Goal: Task Accomplishment & Management: Use online tool/utility

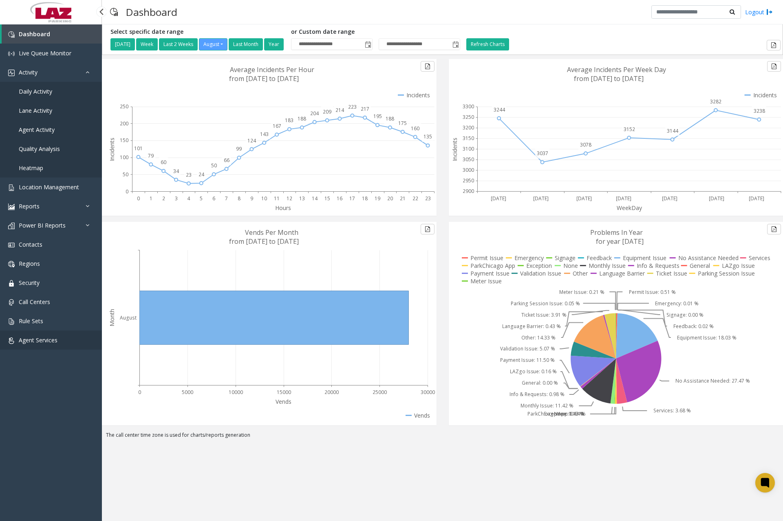
click at [44, 338] on span "Agent Services" at bounding box center [38, 340] width 39 height 8
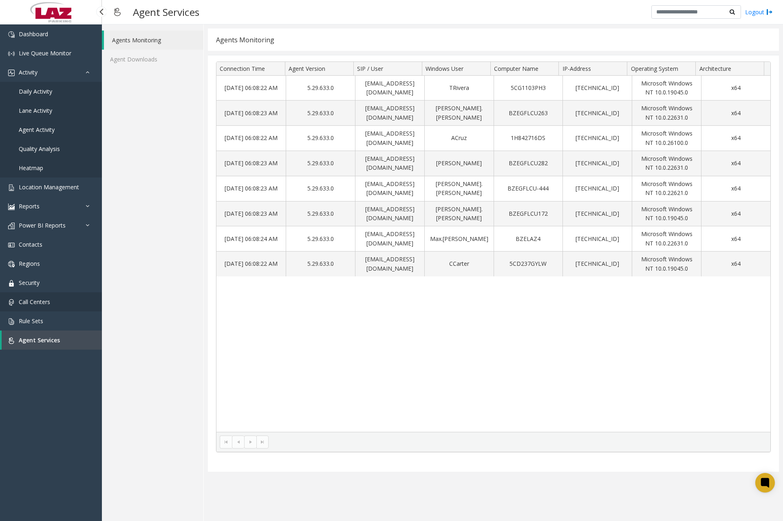
click at [44, 305] on span "Call Centers" at bounding box center [34, 302] width 31 height 8
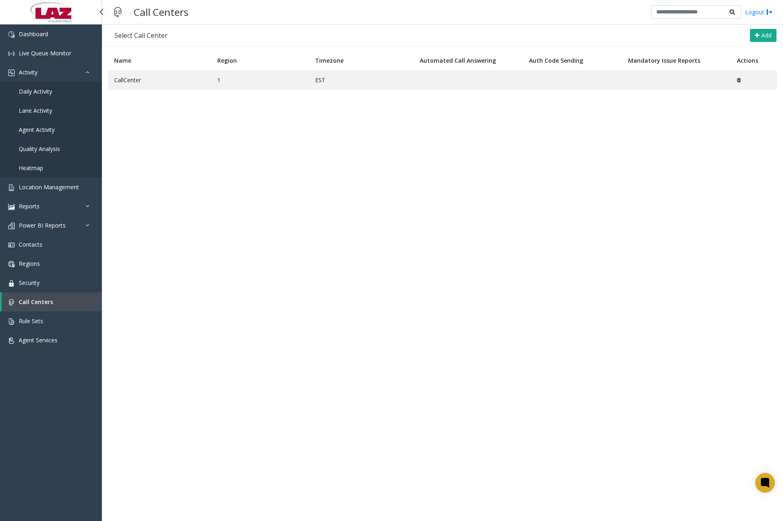
click at [37, 130] on span "Agent Activity" at bounding box center [37, 130] width 36 height 8
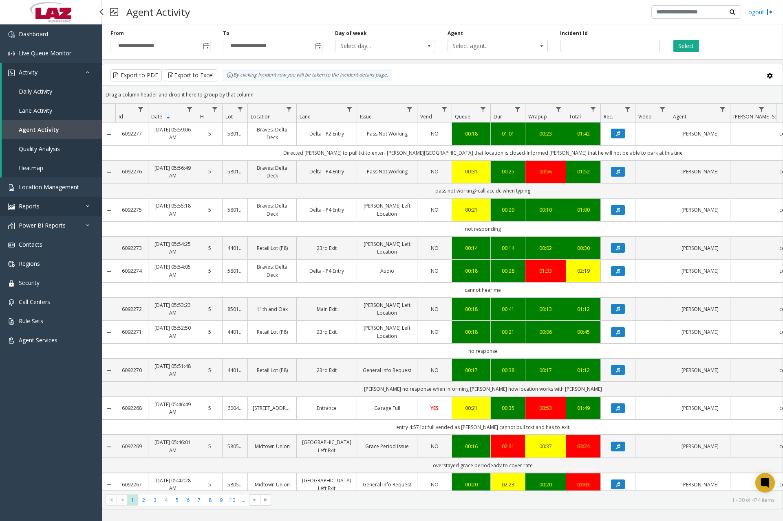
click at [84, 210] on link "Reports" at bounding box center [51, 206] width 102 height 19
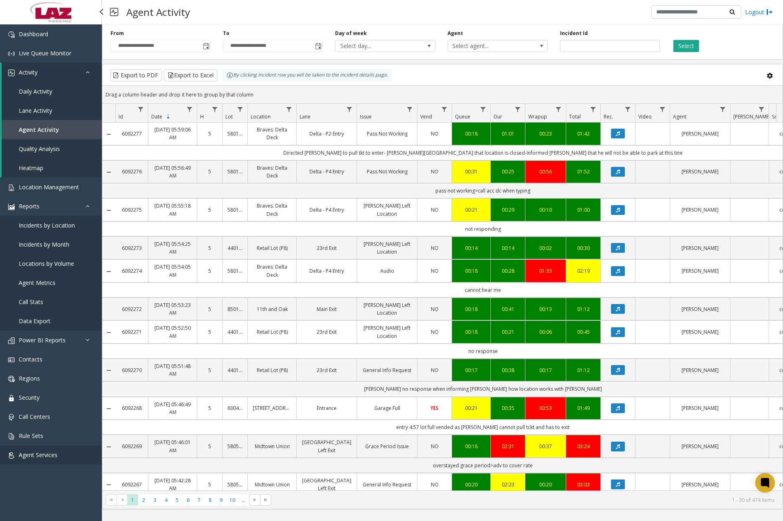
click at [36, 455] on span "Agent Services" at bounding box center [38, 455] width 39 height 8
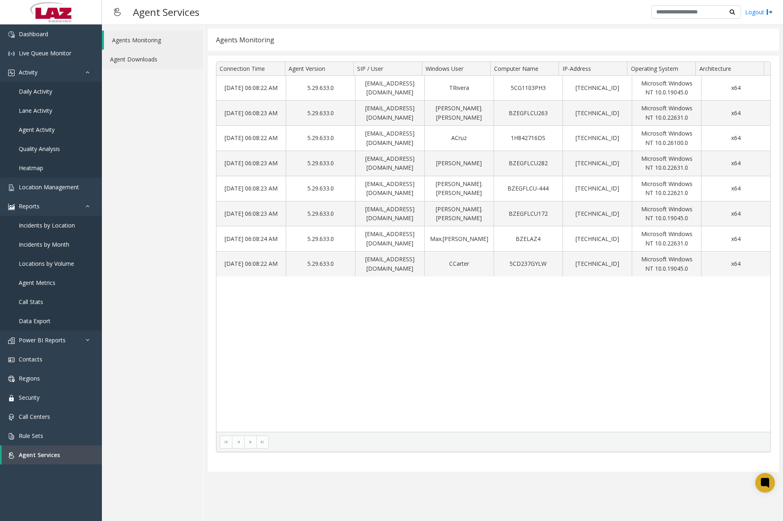
click at [132, 58] on link "Agent Downloads" at bounding box center [152, 59] width 101 height 19
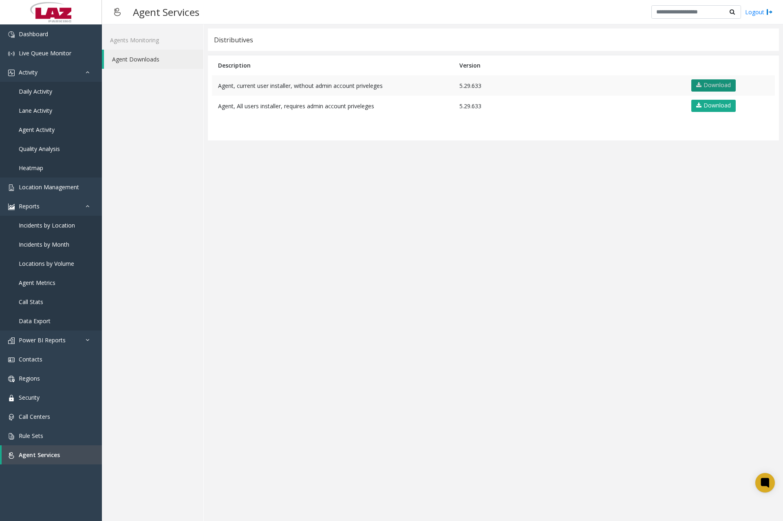
click at [699, 86] on icon at bounding box center [698, 85] width 5 height 6
click at [65, 39] on link "Dashboard" at bounding box center [51, 33] width 102 height 19
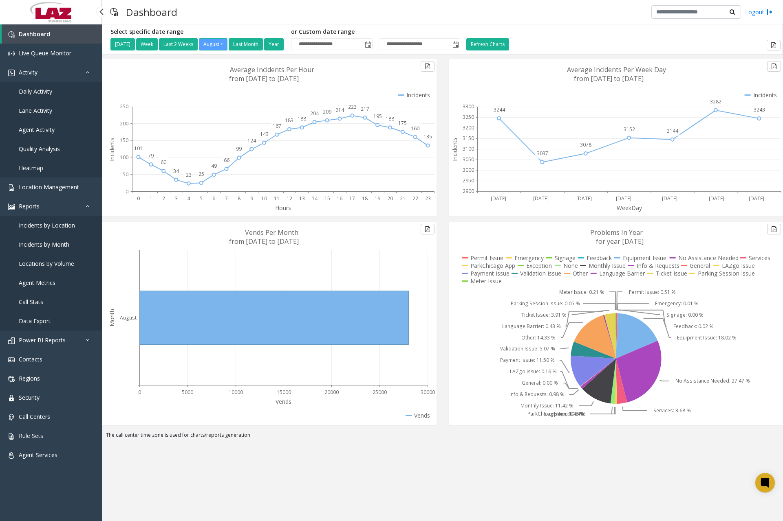
click at [51, 93] on span "Daily Activity" at bounding box center [35, 92] width 33 height 8
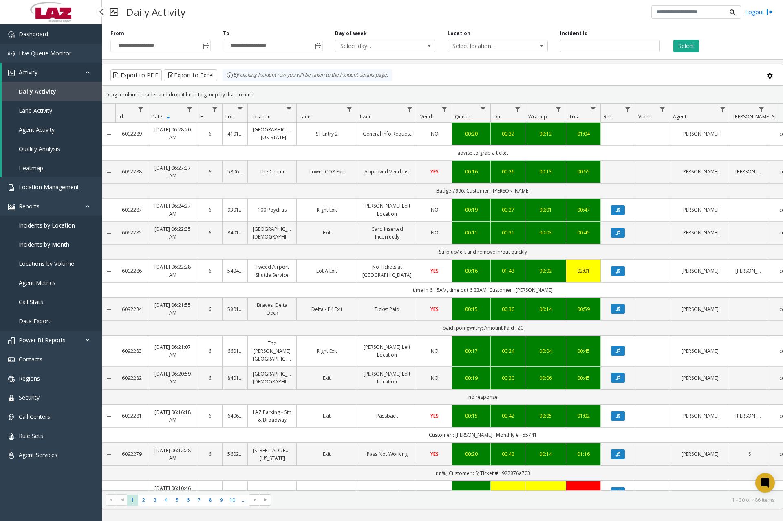
click at [52, 37] on link "Dashboard" at bounding box center [51, 33] width 102 height 19
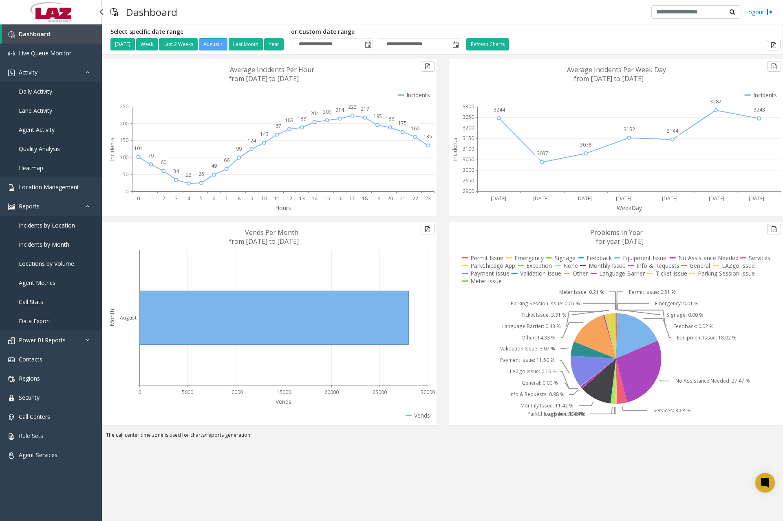
click at [58, 99] on link "Daily Activity" at bounding box center [51, 91] width 102 height 19
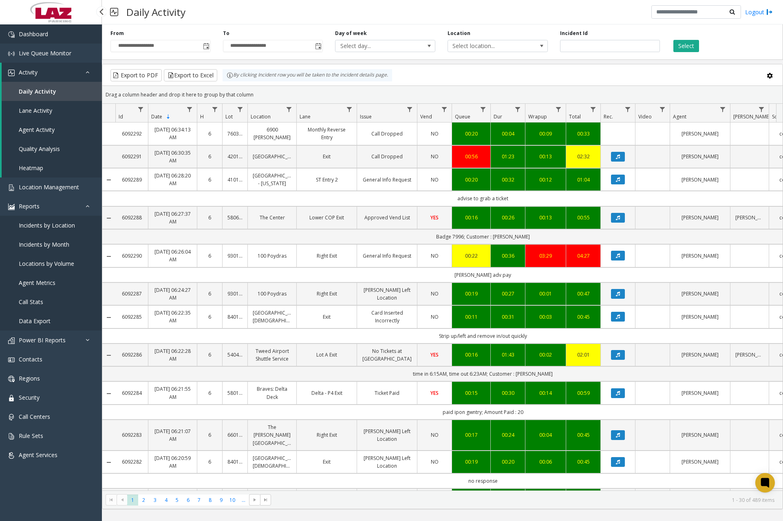
click at [54, 37] on link "Dashboard" at bounding box center [51, 33] width 102 height 19
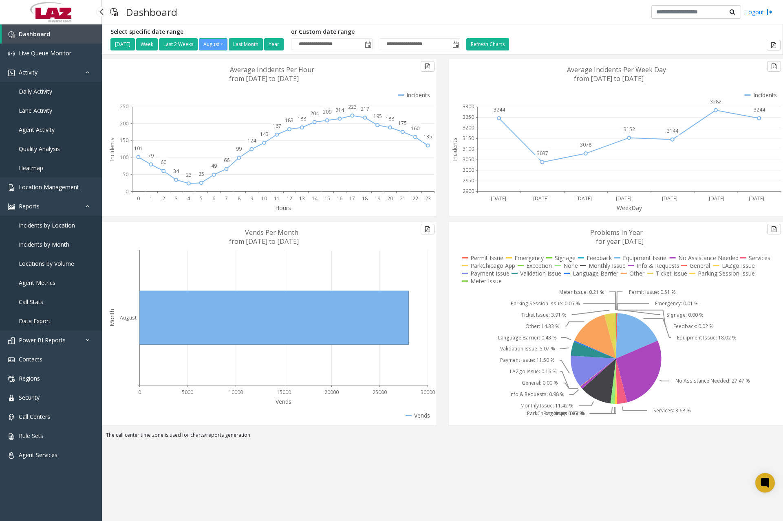
click at [47, 93] on span "Daily Activity" at bounding box center [35, 92] width 33 height 8
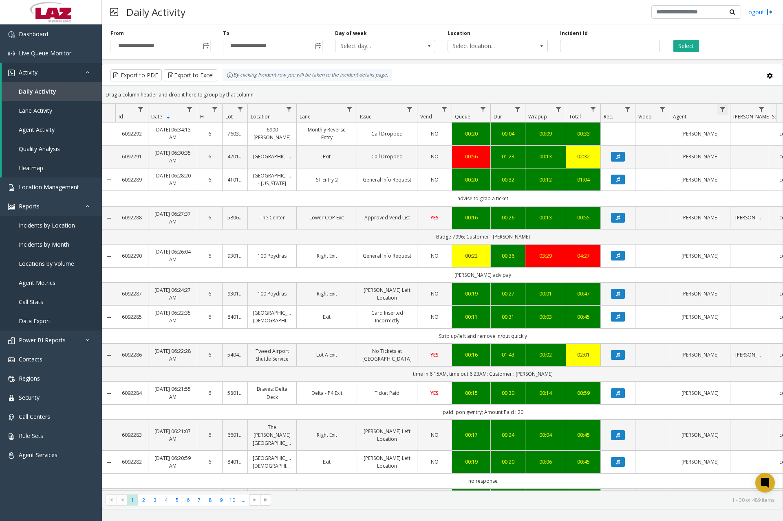
click at [722, 108] on span "Data table" at bounding box center [722, 109] width 7 height 7
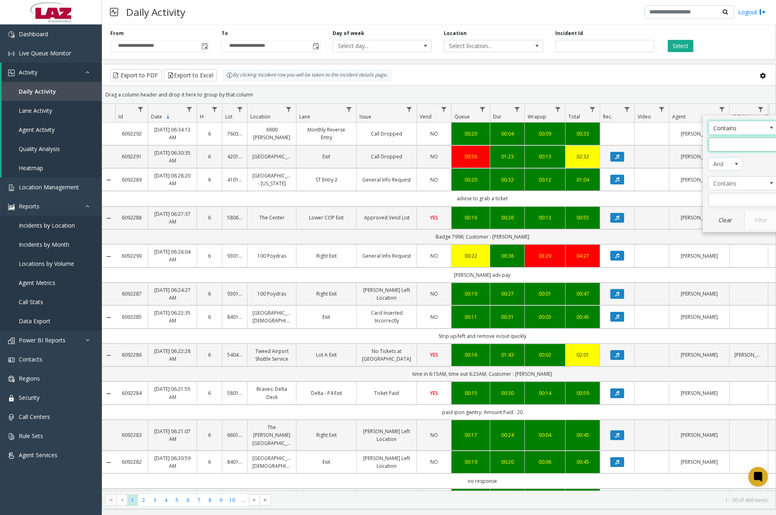
click at [723, 139] on input "Agent Filter" at bounding box center [743, 145] width 69 height 14
type input "******"
click at [750, 218] on button "Filter" at bounding box center [761, 220] width 33 height 18
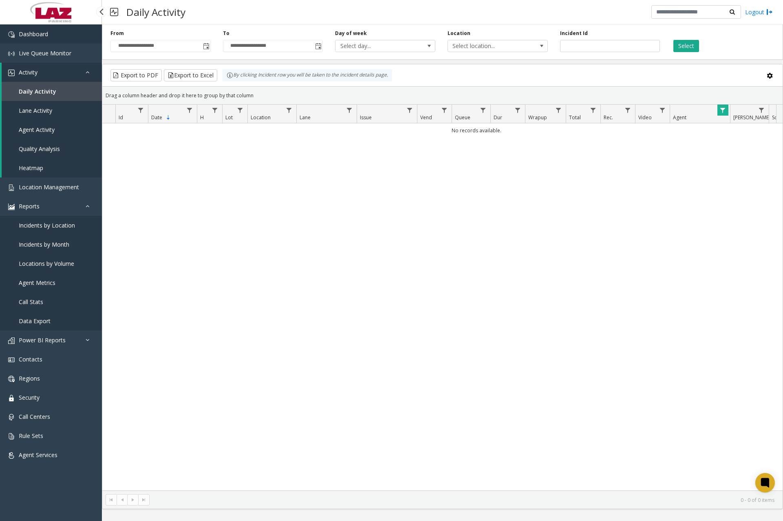
click at [32, 31] on span "Dashboard" at bounding box center [33, 34] width 29 height 8
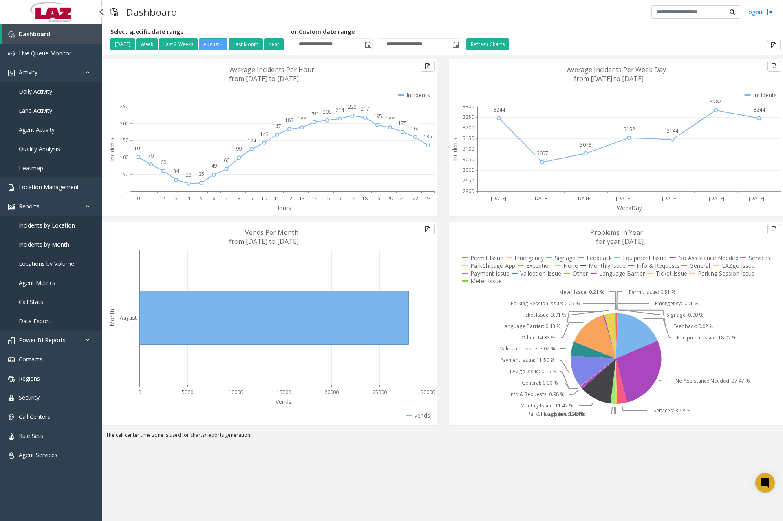
click at [51, 94] on span "Daily Activity" at bounding box center [35, 92] width 33 height 8
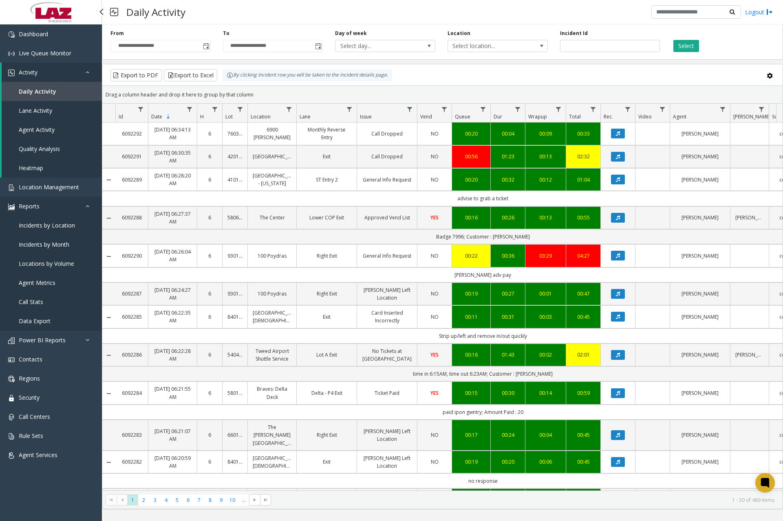
click at [73, 210] on link "Reports" at bounding box center [51, 206] width 102 height 19
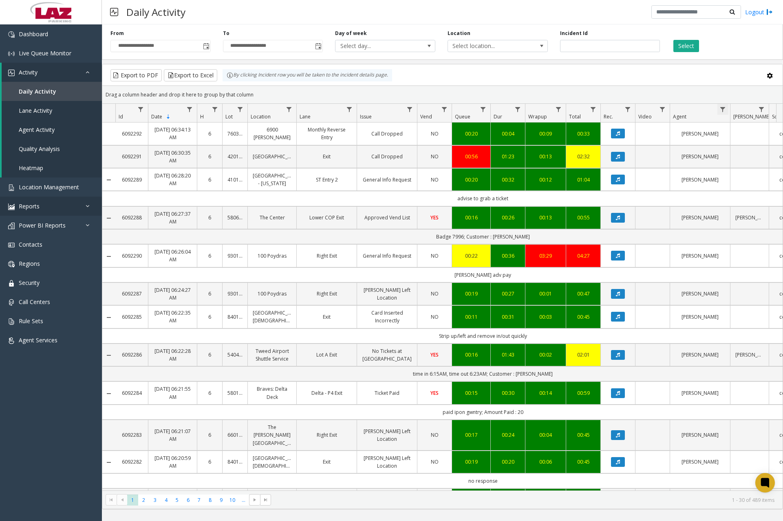
click at [723, 109] on span "Data table" at bounding box center [722, 109] width 7 height 7
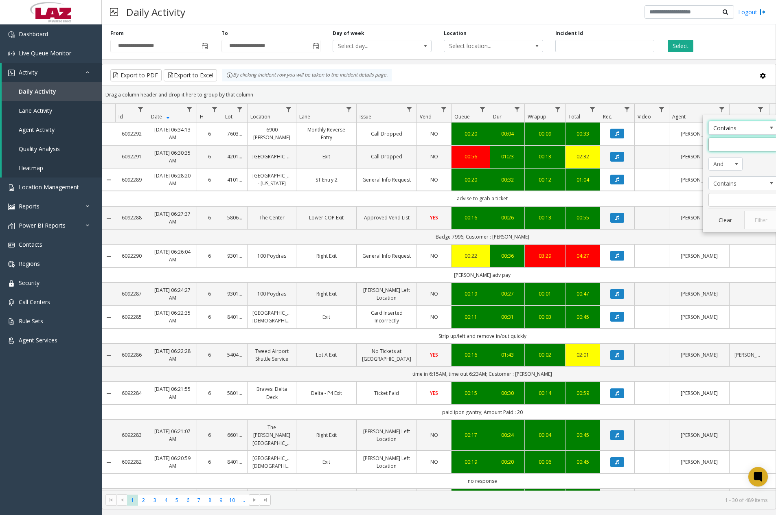
click at [727, 142] on input "Agent Filter" at bounding box center [743, 145] width 69 height 14
type input "******"
click at [753, 223] on button "Filter" at bounding box center [761, 220] width 33 height 18
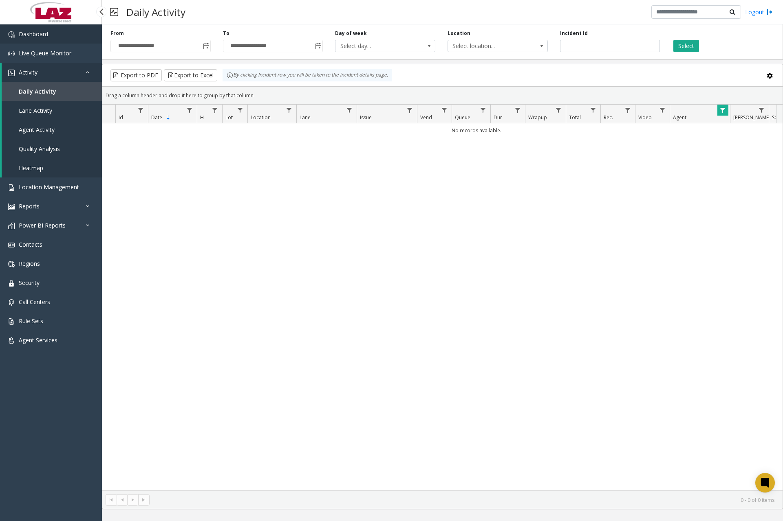
click at [57, 34] on link "Dashboard" at bounding box center [51, 33] width 102 height 19
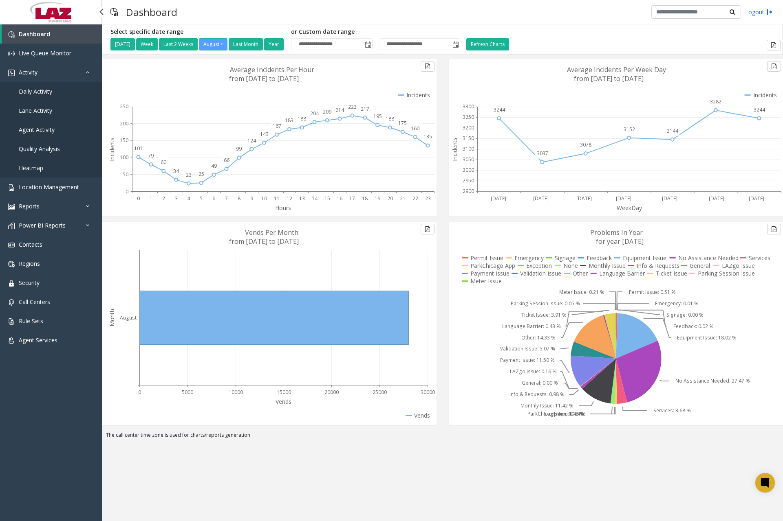
click at [45, 93] on span "Daily Activity" at bounding box center [35, 92] width 33 height 8
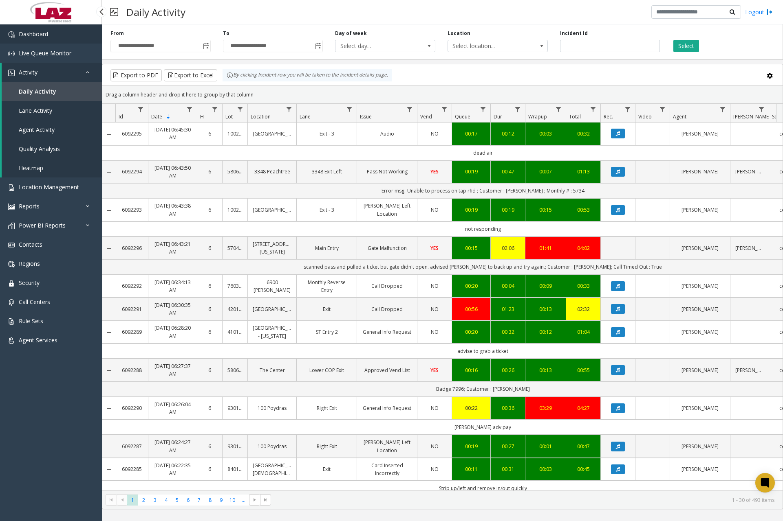
click at [70, 35] on link "Dashboard" at bounding box center [51, 33] width 102 height 19
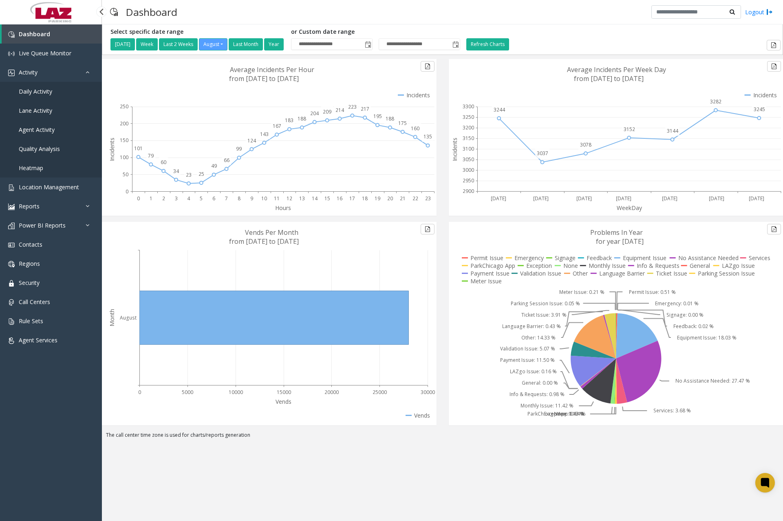
click at [46, 93] on span "Daily Activity" at bounding box center [35, 92] width 33 height 8
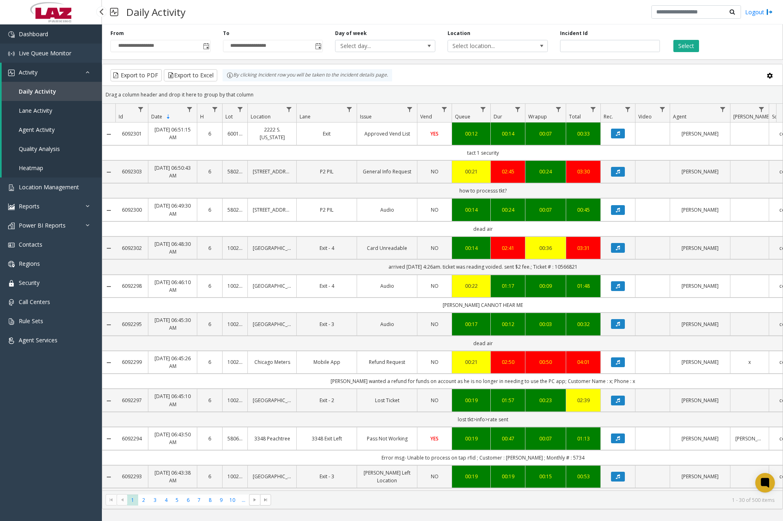
click at [46, 37] on span "Dashboard" at bounding box center [33, 34] width 29 height 8
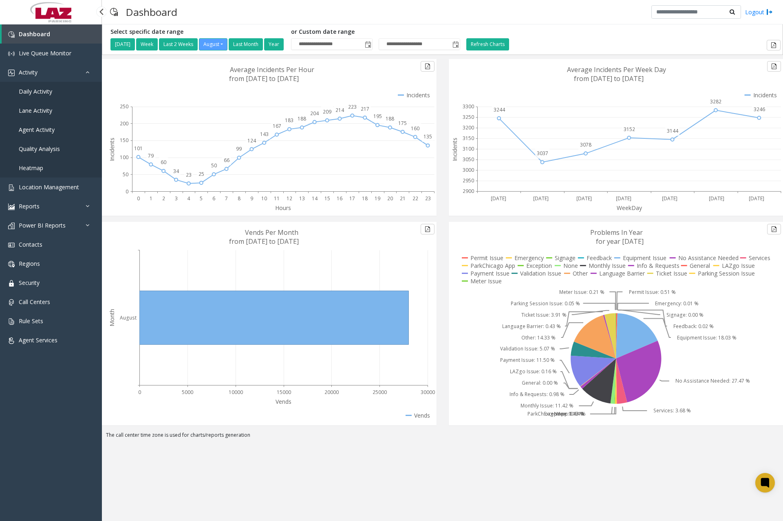
click at [33, 91] on span "Daily Activity" at bounding box center [35, 92] width 33 height 8
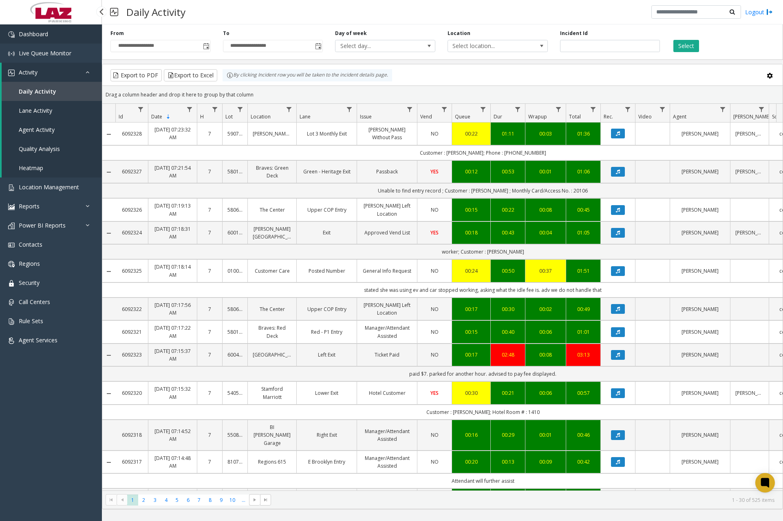
click at [68, 38] on link "Dashboard" at bounding box center [51, 33] width 102 height 19
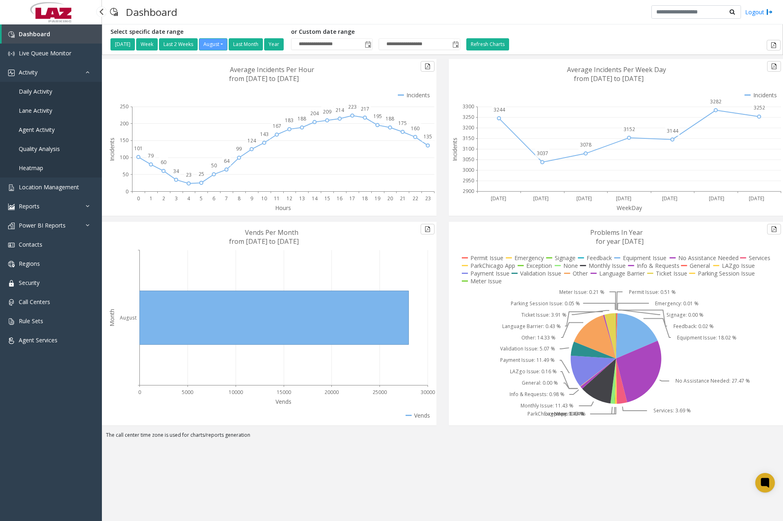
click at [44, 92] on span "Daily Activity" at bounding box center [35, 92] width 33 height 8
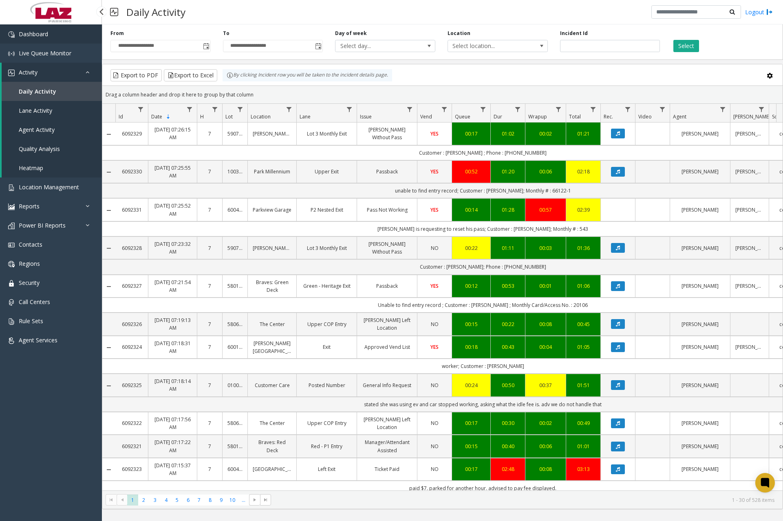
click at [59, 33] on link "Dashboard" at bounding box center [51, 33] width 102 height 19
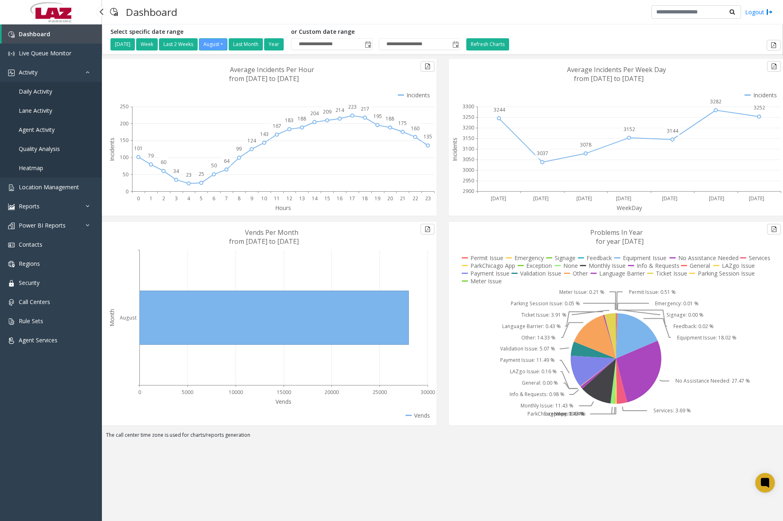
click at [55, 90] on link "Daily Activity" at bounding box center [51, 91] width 102 height 19
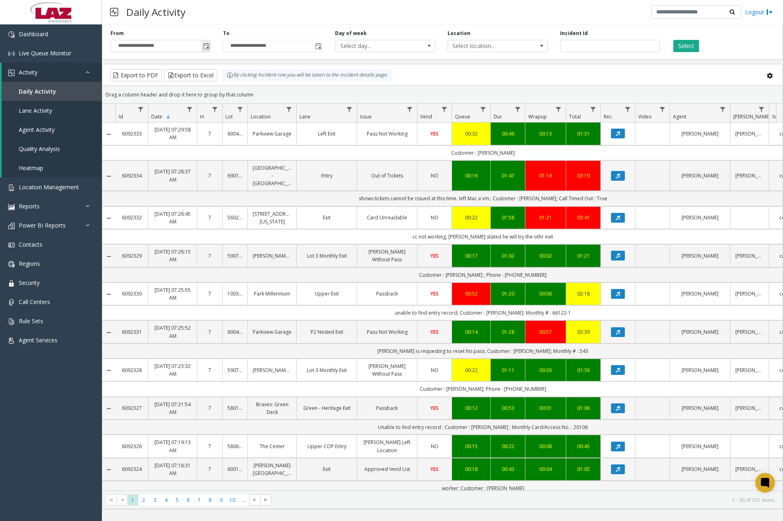
click at [210, 47] on span "Toggle popup" at bounding box center [205, 46] width 9 height 13
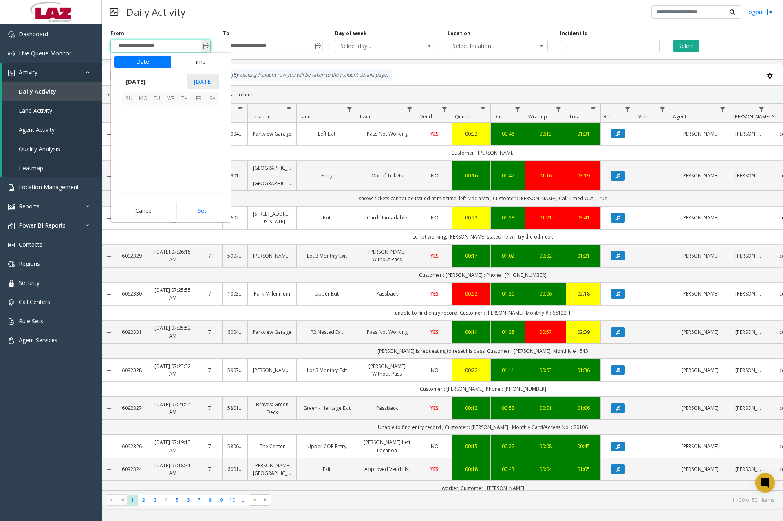
scroll to position [146099, 0]
click at [197, 167] on span "29" at bounding box center [198, 167] width 14 height 14
click at [131, 177] on span "11" at bounding box center [134, 178] width 7 height 8
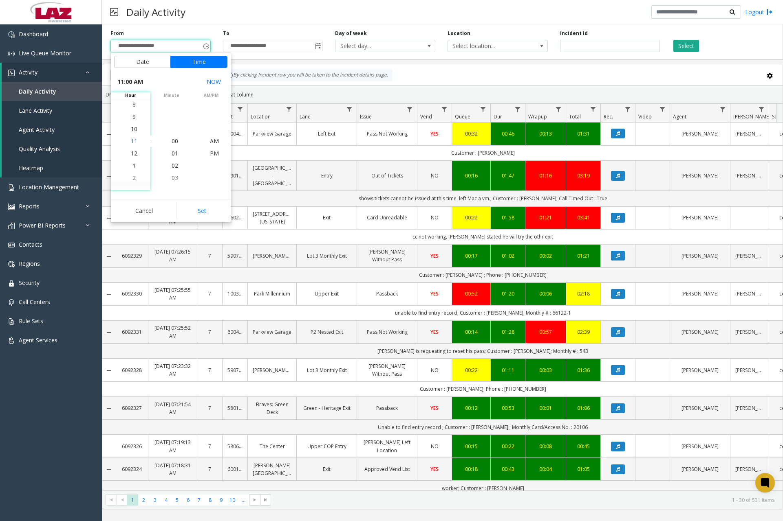
click at [132, 141] on span "11" at bounding box center [134, 141] width 7 height 8
click at [171, 141] on span "00" at bounding box center [174, 141] width 7 height 8
click at [210, 153] on span "PM" at bounding box center [214, 153] width 9 height 8
click at [206, 209] on button "Set" at bounding box center [201, 211] width 51 height 18
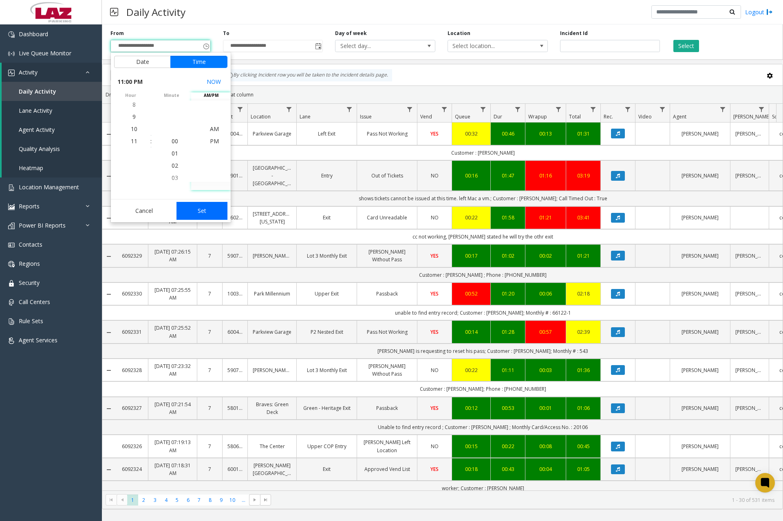
type input "**********"
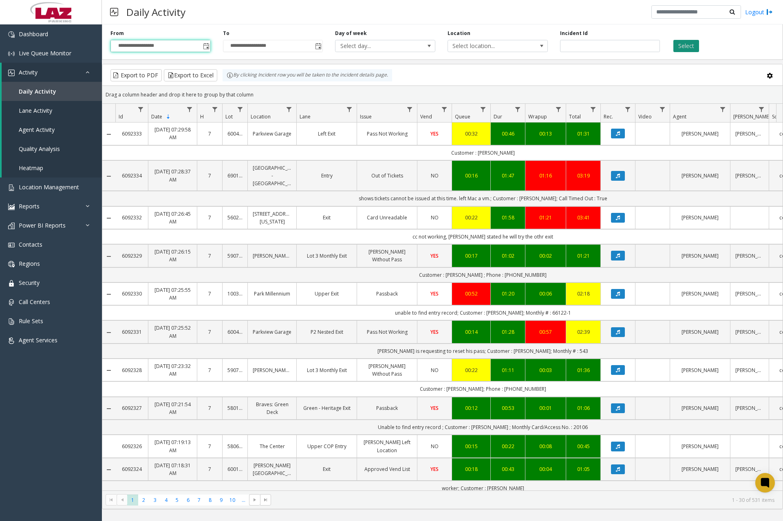
click at [695, 48] on button "Select" at bounding box center [686, 46] width 26 height 12
click at [320, 47] on span "Toggle popup" at bounding box center [318, 46] width 7 height 7
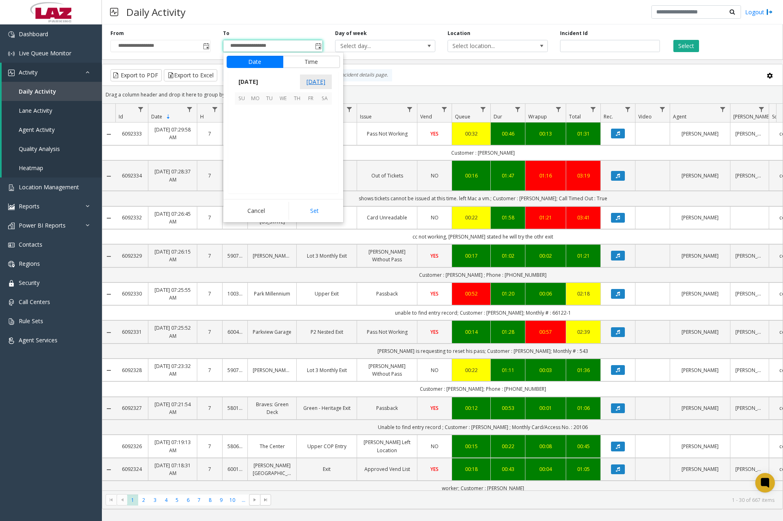
scroll to position [12, 0]
click at [324, 165] on span "30" at bounding box center [325, 167] width 14 height 14
click at [245, 141] on span "7" at bounding box center [246, 141] width 3 height 8
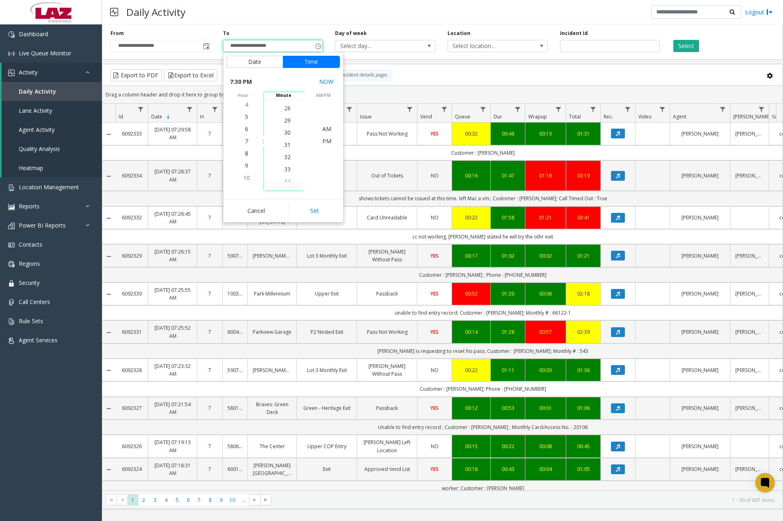
scroll to position [367, 0]
click at [284, 141] on span "30" at bounding box center [287, 141] width 7 height 8
click at [323, 129] on span "AM" at bounding box center [326, 129] width 9 height 8
click at [318, 208] on button "Set" at bounding box center [313, 211] width 51 height 18
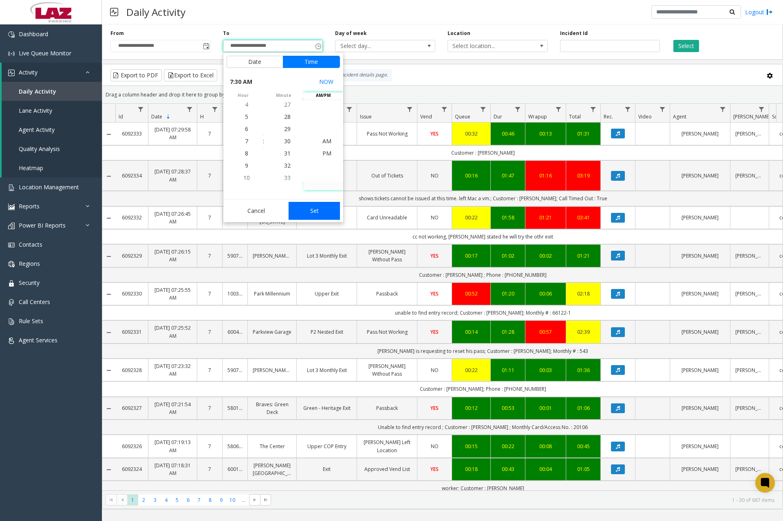
type input "**********"
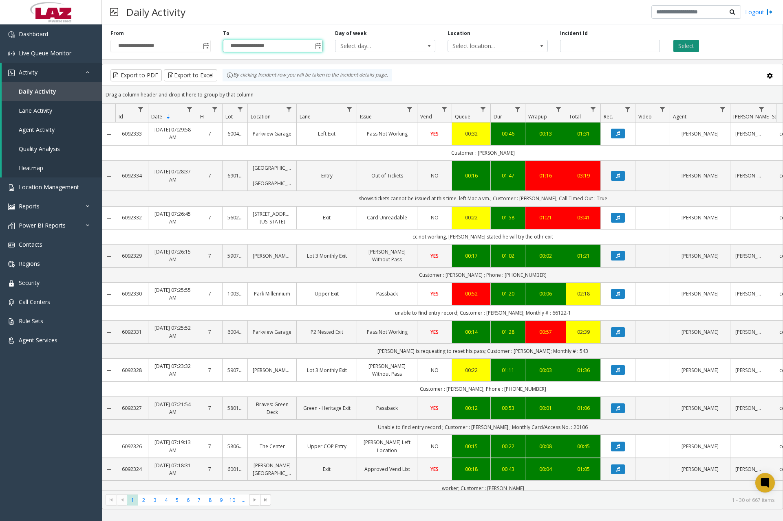
click at [682, 48] on button "Select" at bounding box center [686, 46] width 26 height 12
click at [289, 109] on span "Data table" at bounding box center [289, 109] width 7 height 7
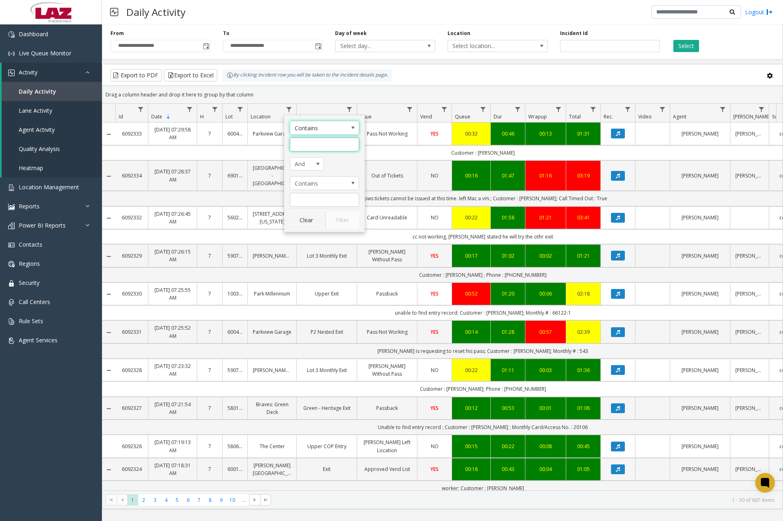
click at [315, 150] on input "Location Filter" at bounding box center [324, 145] width 69 height 14
type input "******"
click at [336, 217] on button "Filter" at bounding box center [341, 220] width 33 height 18
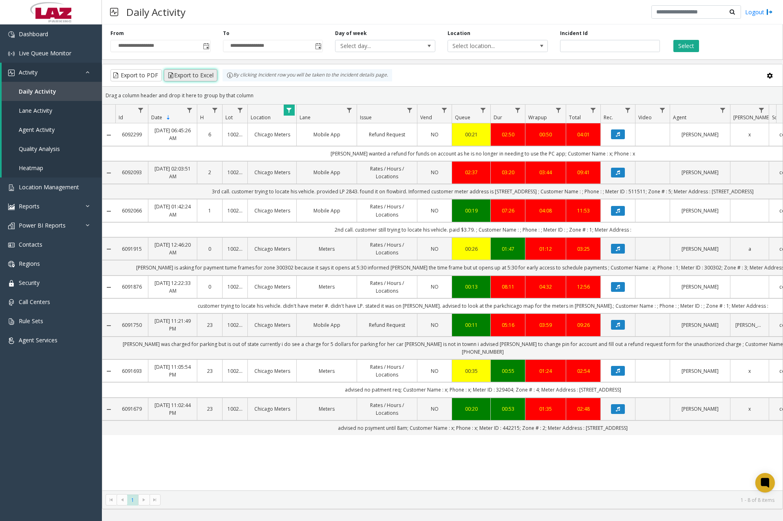
click at [202, 76] on button "Export to Excel" at bounding box center [190, 75] width 53 height 12
click at [156, 74] on button "Export to PDF" at bounding box center [135, 75] width 51 height 12
click at [499, 10] on div "Daily Activity Logout" at bounding box center [442, 12] width 681 height 24
click at [189, 75] on button "Export to Excel" at bounding box center [190, 75] width 53 height 12
click at [42, 33] on span "Dashboard" at bounding box center [33, 34] width 29 height 8
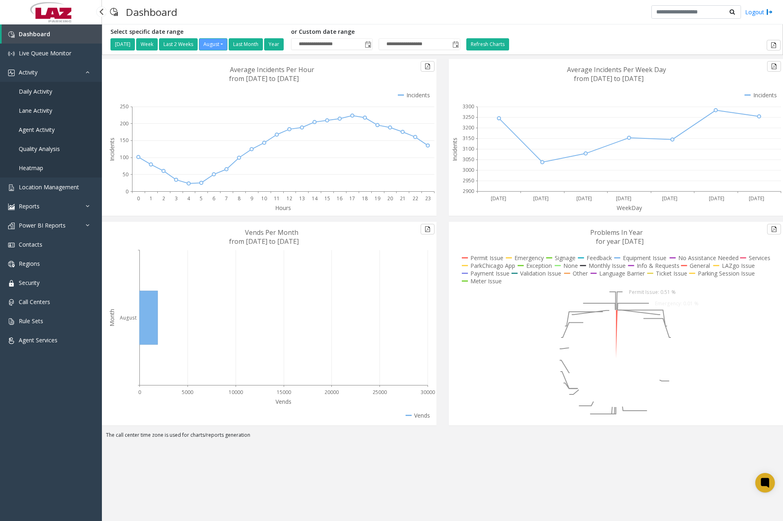
click at [46, 92] on span "Daily Activity" at bounding box center [35, 92] width 33 height 8
